Goal: Transaction & Acquisition: Purchase product/service

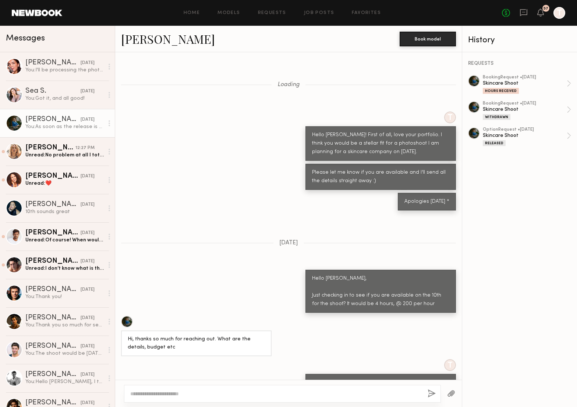
scroll to position [901, 0]
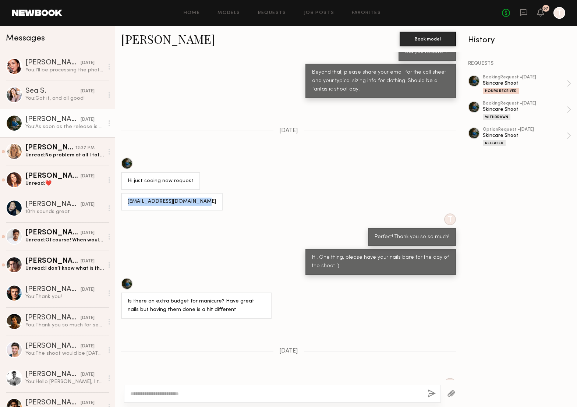
click at [72, 121] on div "[PERSON_NAME]" at bounding box center [52, 119] width 55 height 7
click at [522, 80] on div "Skincare Shoot" at bounding box center [524, 83] width 84 height 7
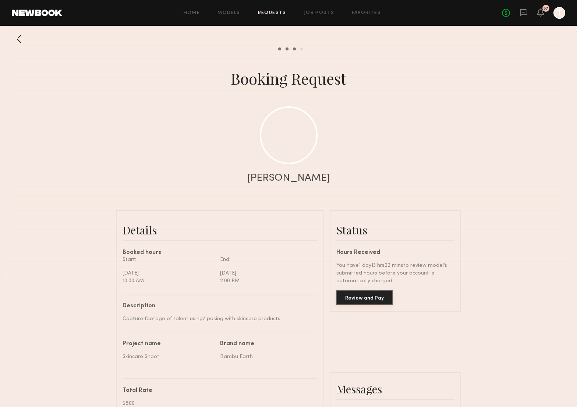
scroll to position [346, 0]
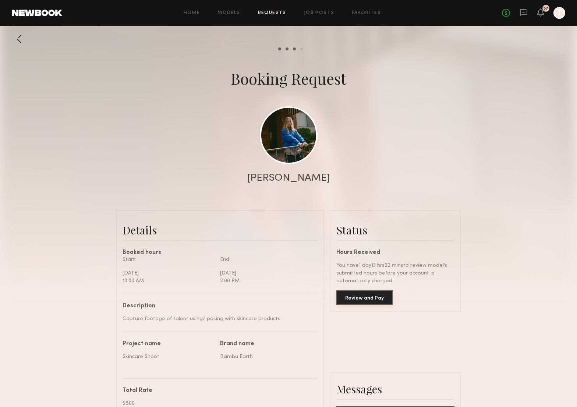
click at [358, 297] on button "Review and Pay" at bounding box center [364, 297] width 56 height 15
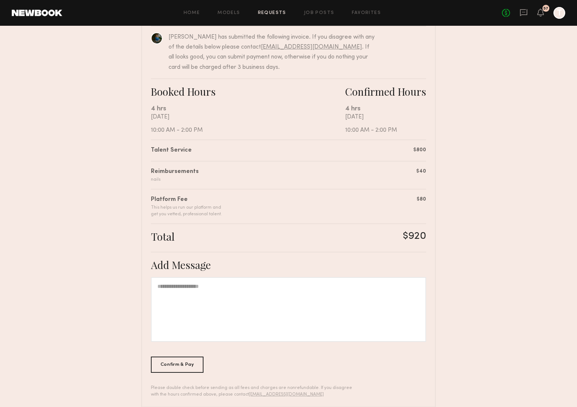
scroll to position [91, 0]
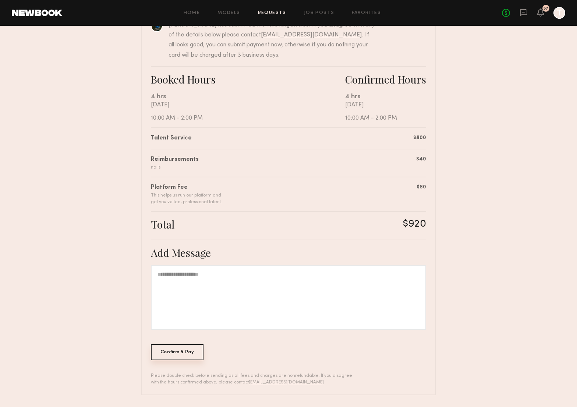
click at [183, 352] on div "Confirm & Pay" at bounding box center [177, 352] width 53 height 16
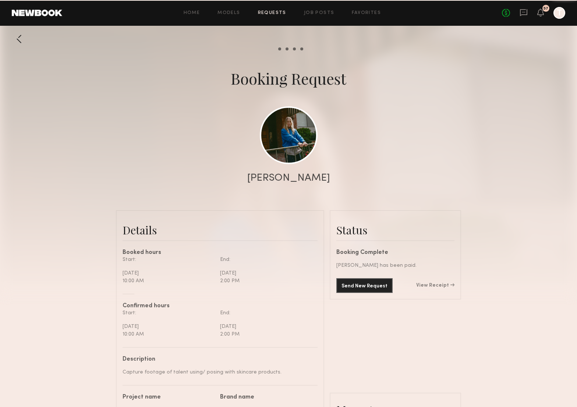
scroll to position [1655, 0]
click at [51, 15] on link at bounding box center [37, 13] width 50 height 7
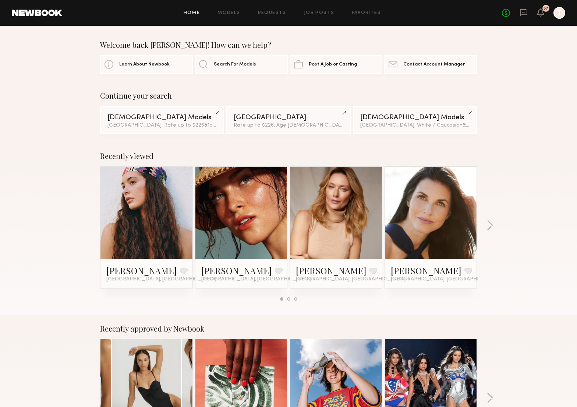
click at [46, 16] on link at bounding box center [37, 13] width 50 height 7
click at [541, 11] on icon at bounding box center [540, 12] width 6 height 5
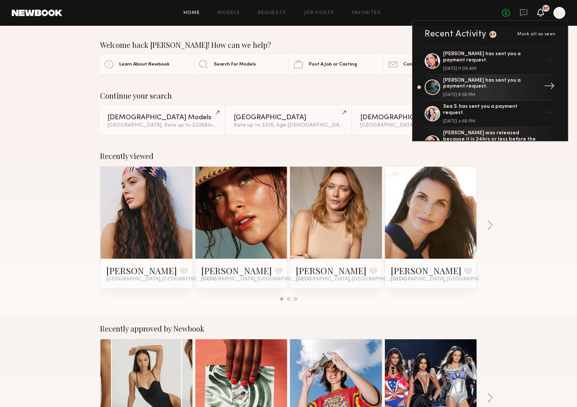
click at [515, 84] on div "Lauren H. has sent you a payment request." at bounding box center [491, 84] width 96 height 13
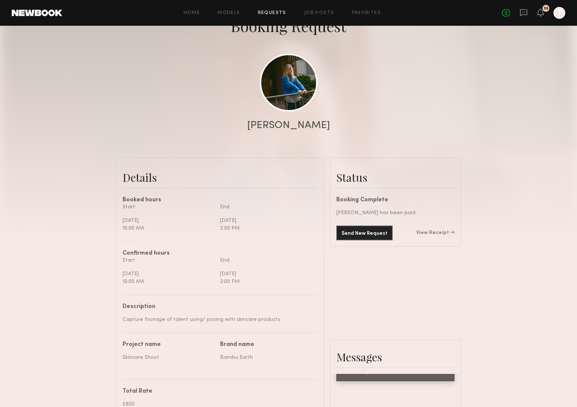
scroll to position [67, 0]
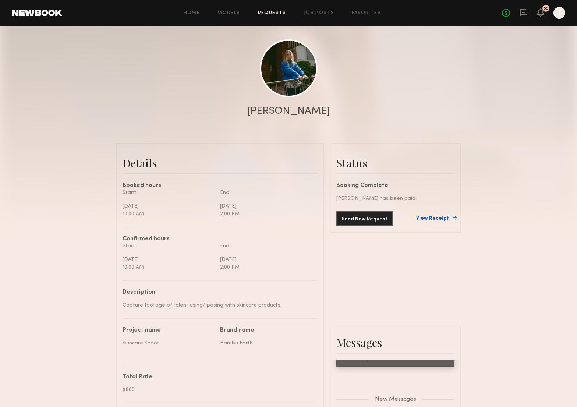
click at [432, 218] on link "View Receipt" at bounding box center [435, 218] width 38 height 5
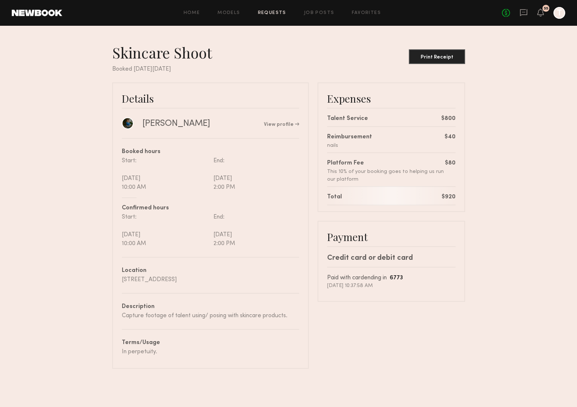
click at [52, 15] on link at bounding box center [37, 13] width 50 height 7
